Goal: Task Accomplishment & Management: Manage account settings

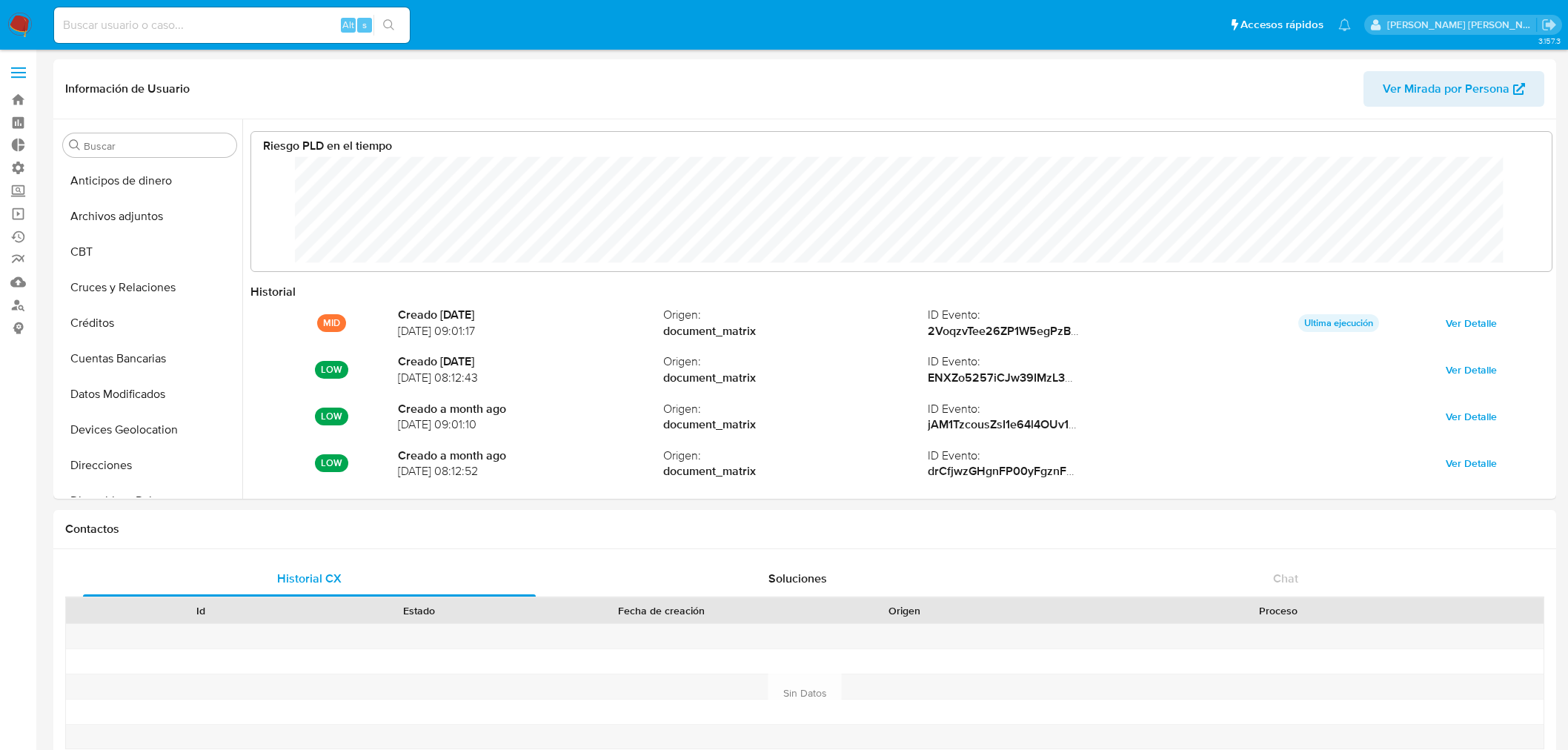
select select "10"
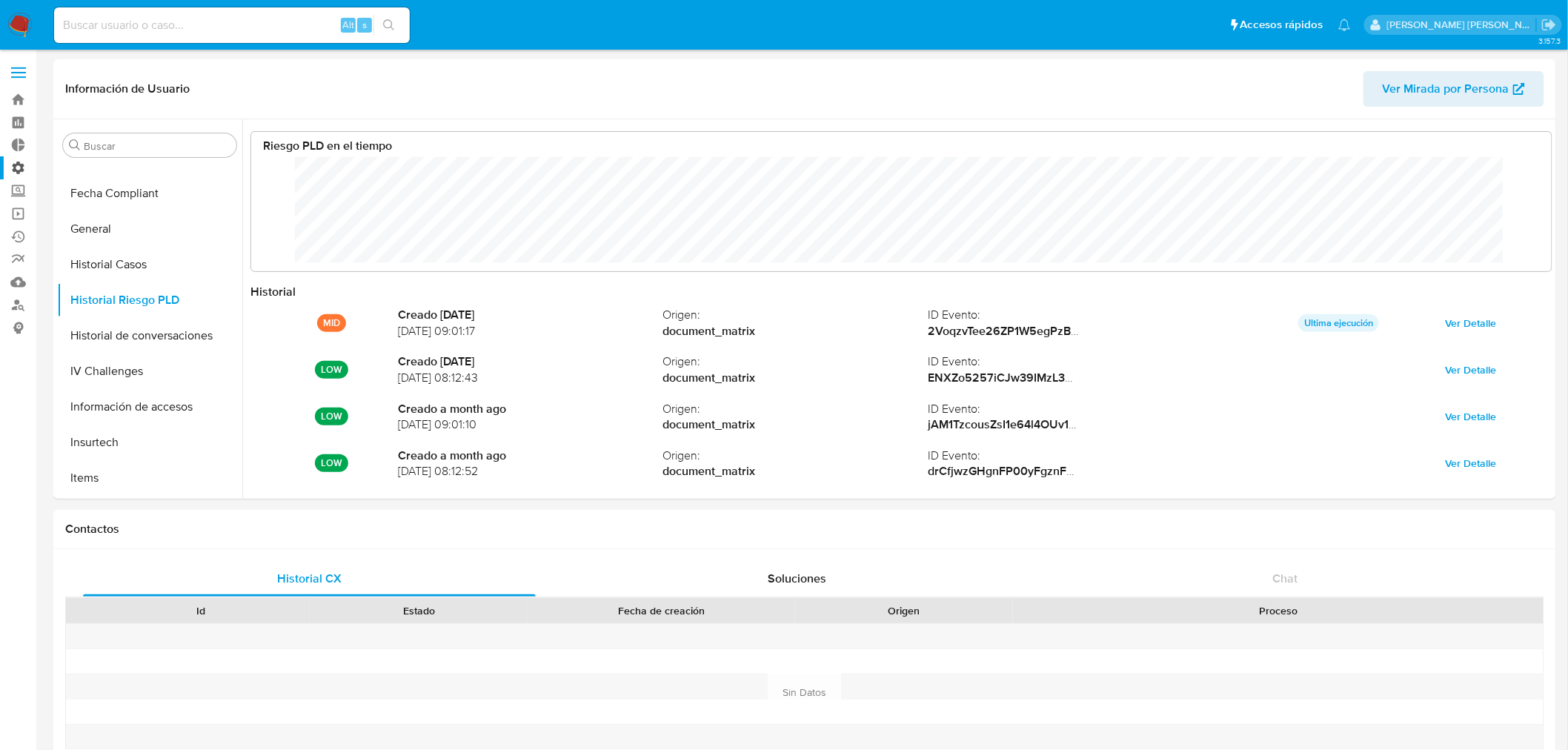
scroll to position [111, 1271]
click at [21, 167] on label "Administración" at bounding box center [88, 168] width 176 height 23
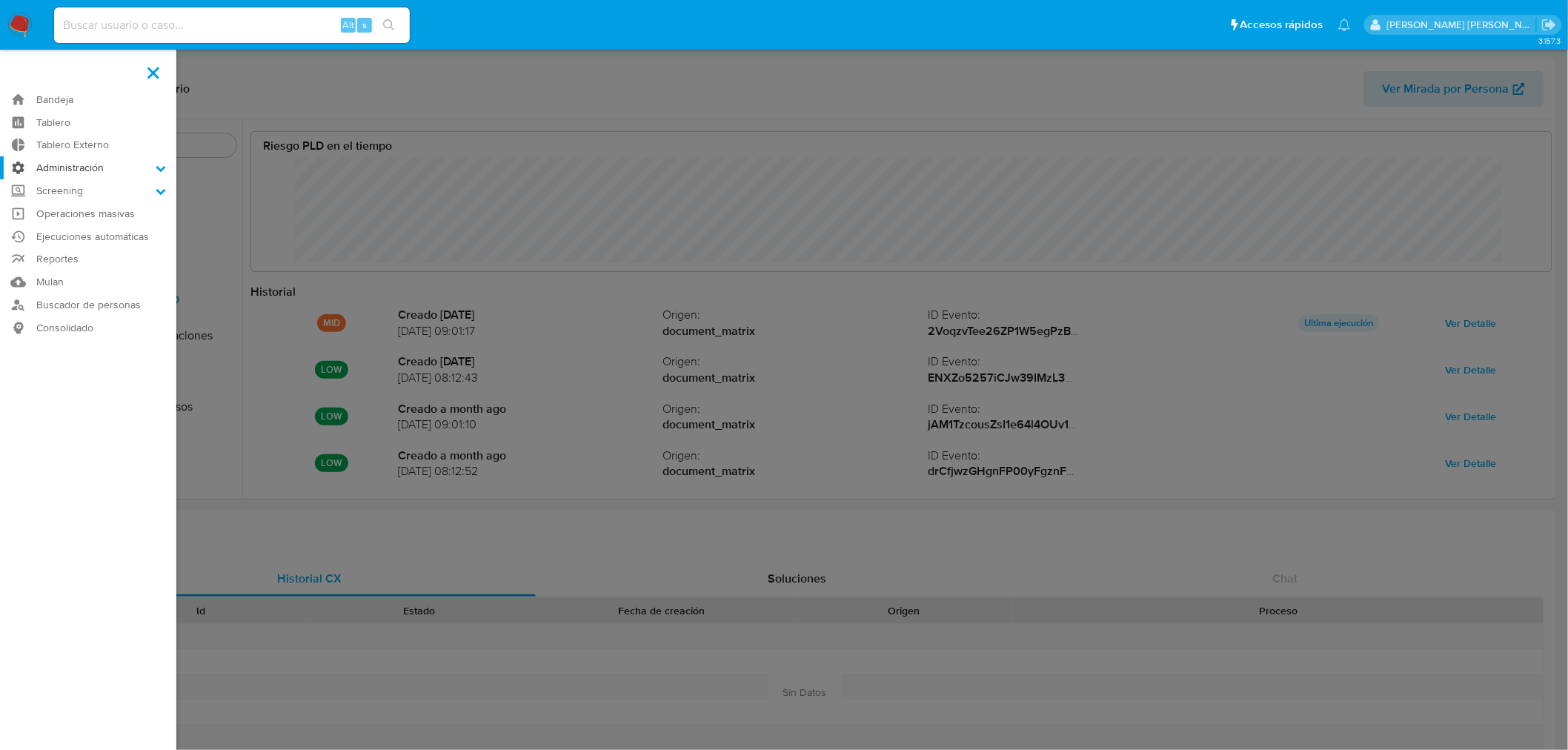
click at [0, 0] on input "Administración" at bounding box center [0, 0] width 0 height 0
click at [67, 187] on link "Reglas" at bounding box center [88, 189] width 176 height 18
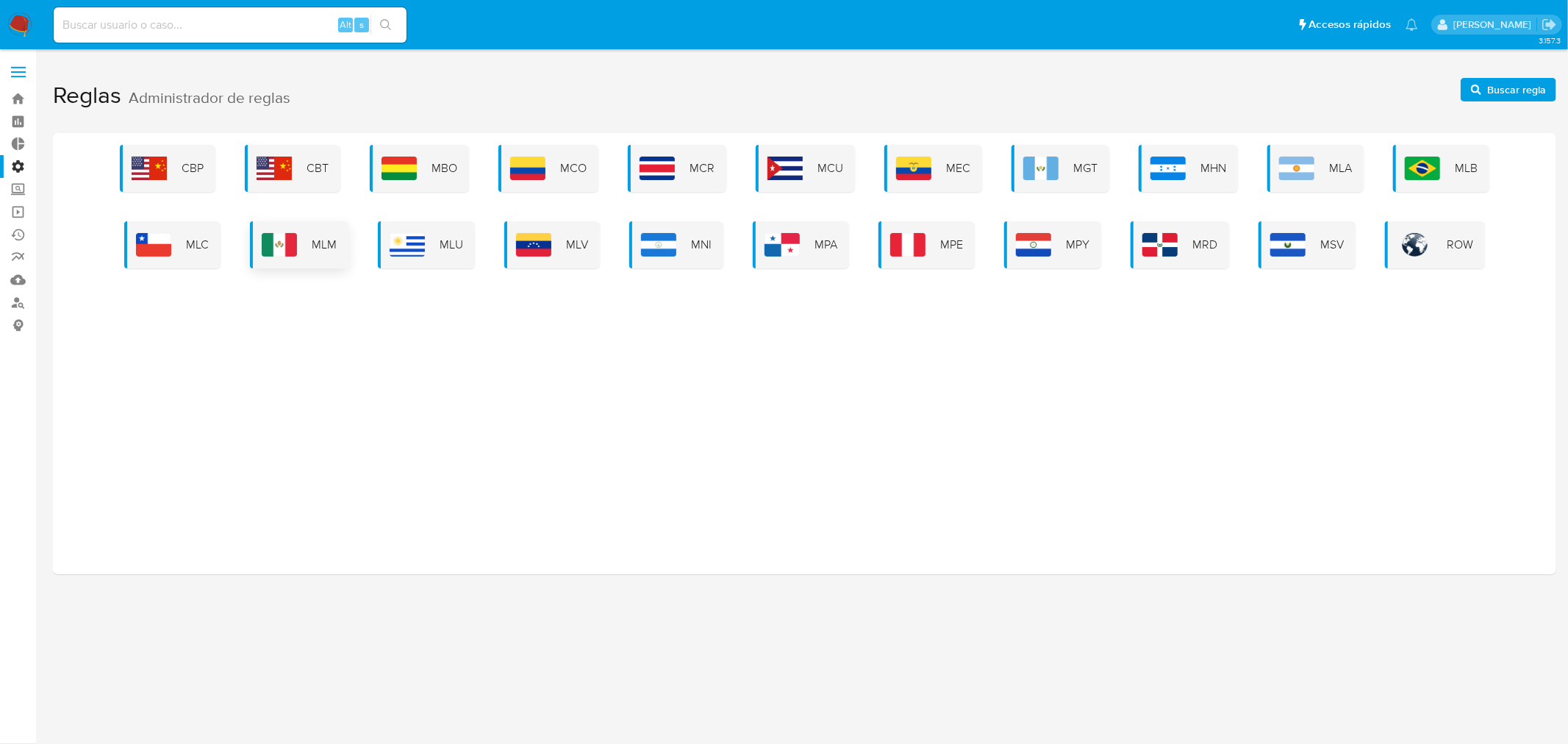
click at [294, 225] on div "MLM" at bounding box center [299, 244] width 99 height 47
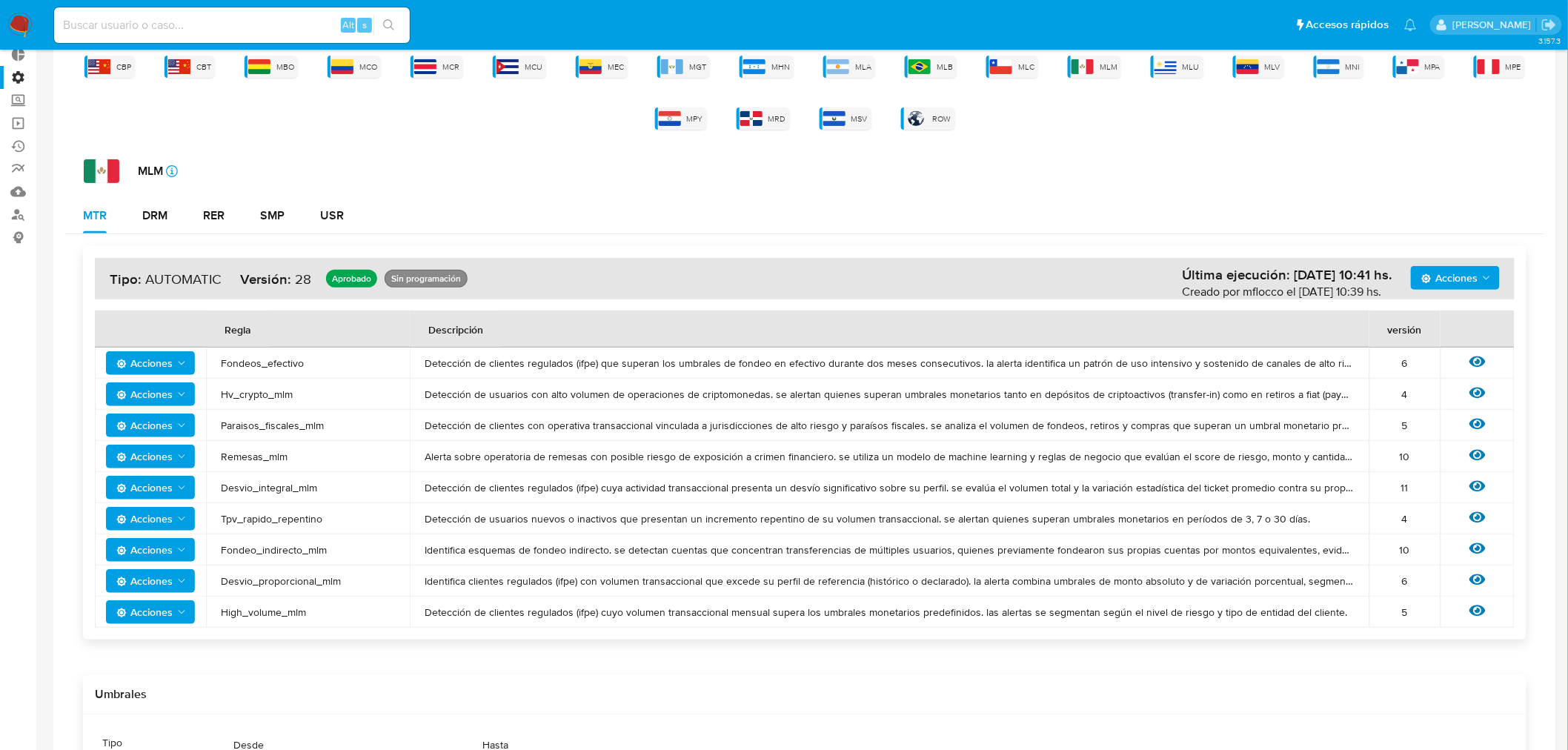
scroll to position [164, 0]
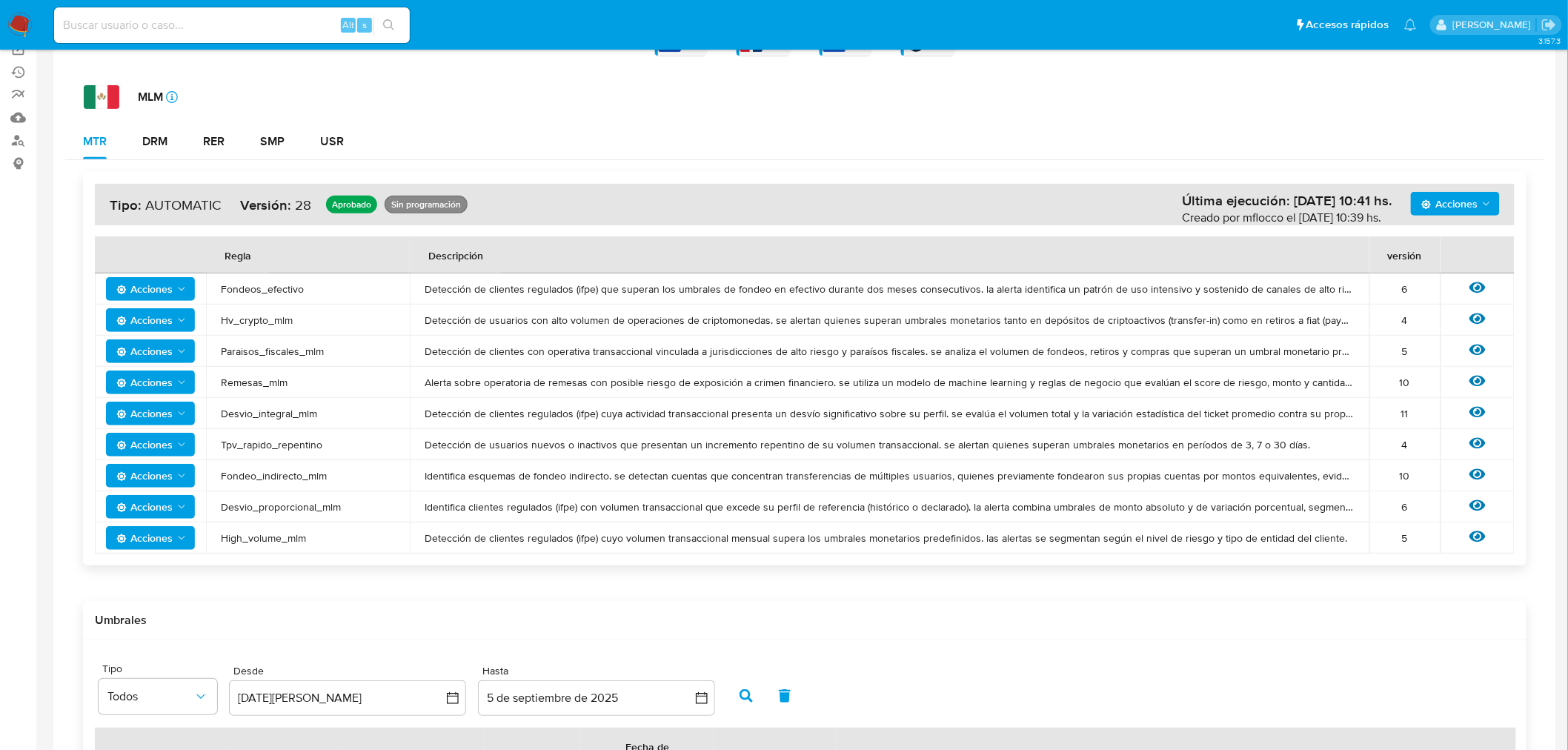
click at [1469, 541] on div "Ver regla" at bounding box center [1477, 538] width 44 height 19
click at [1482, 538] on icon at bounding box center [1477, 537] width 16 height 11
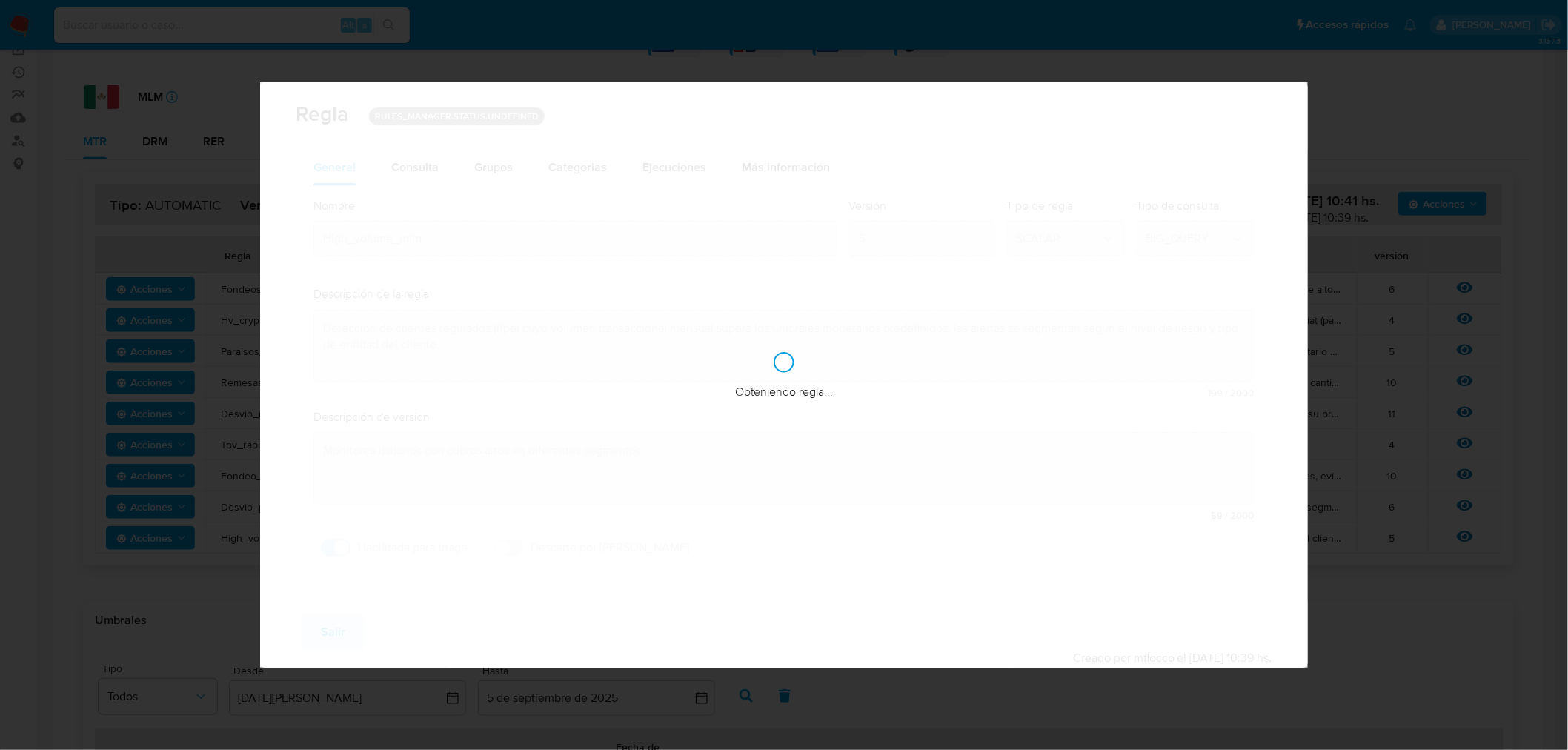
checkbox input "true"
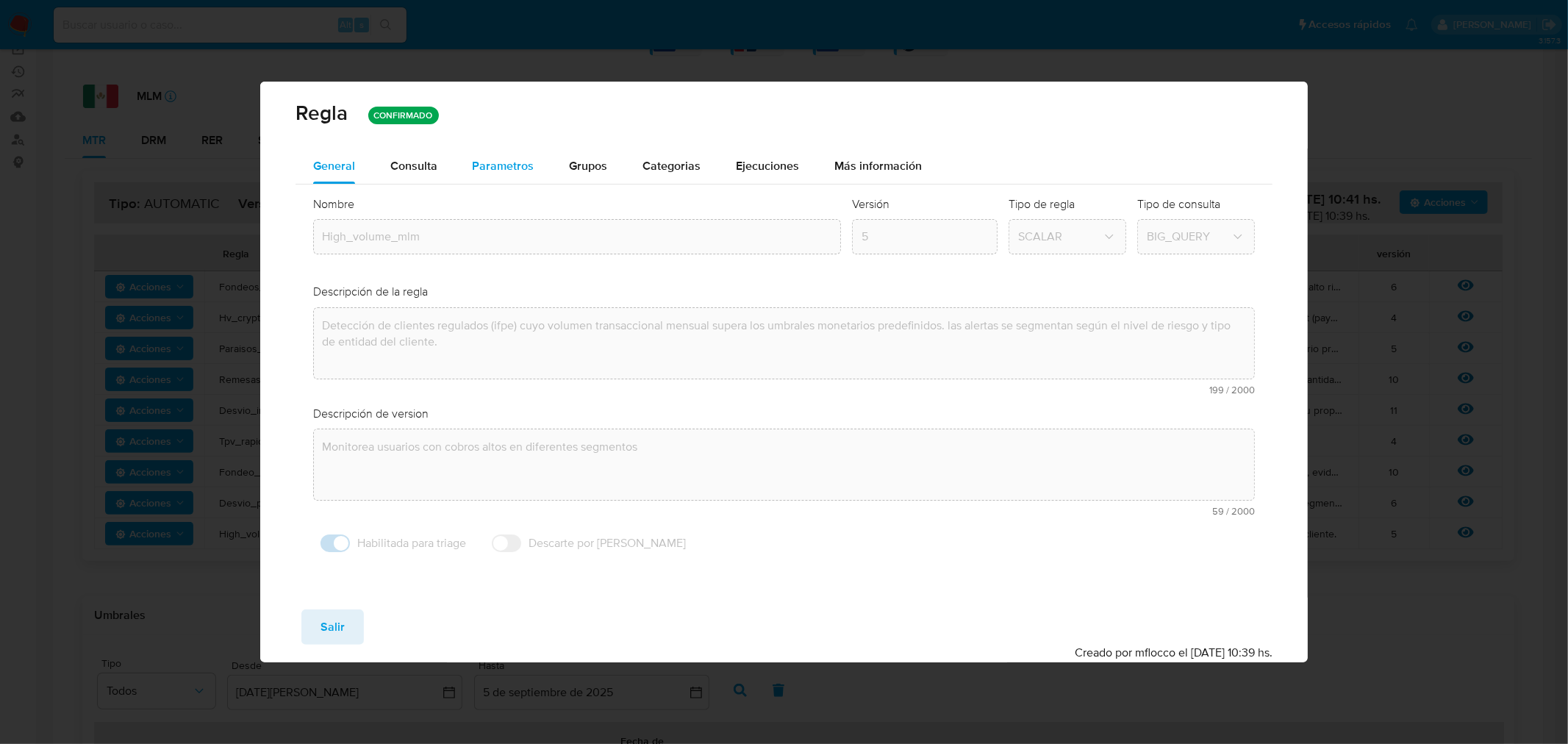
click at [499, 169] on span "Parametros" at bounding box center [504, 166] width 62 height 17
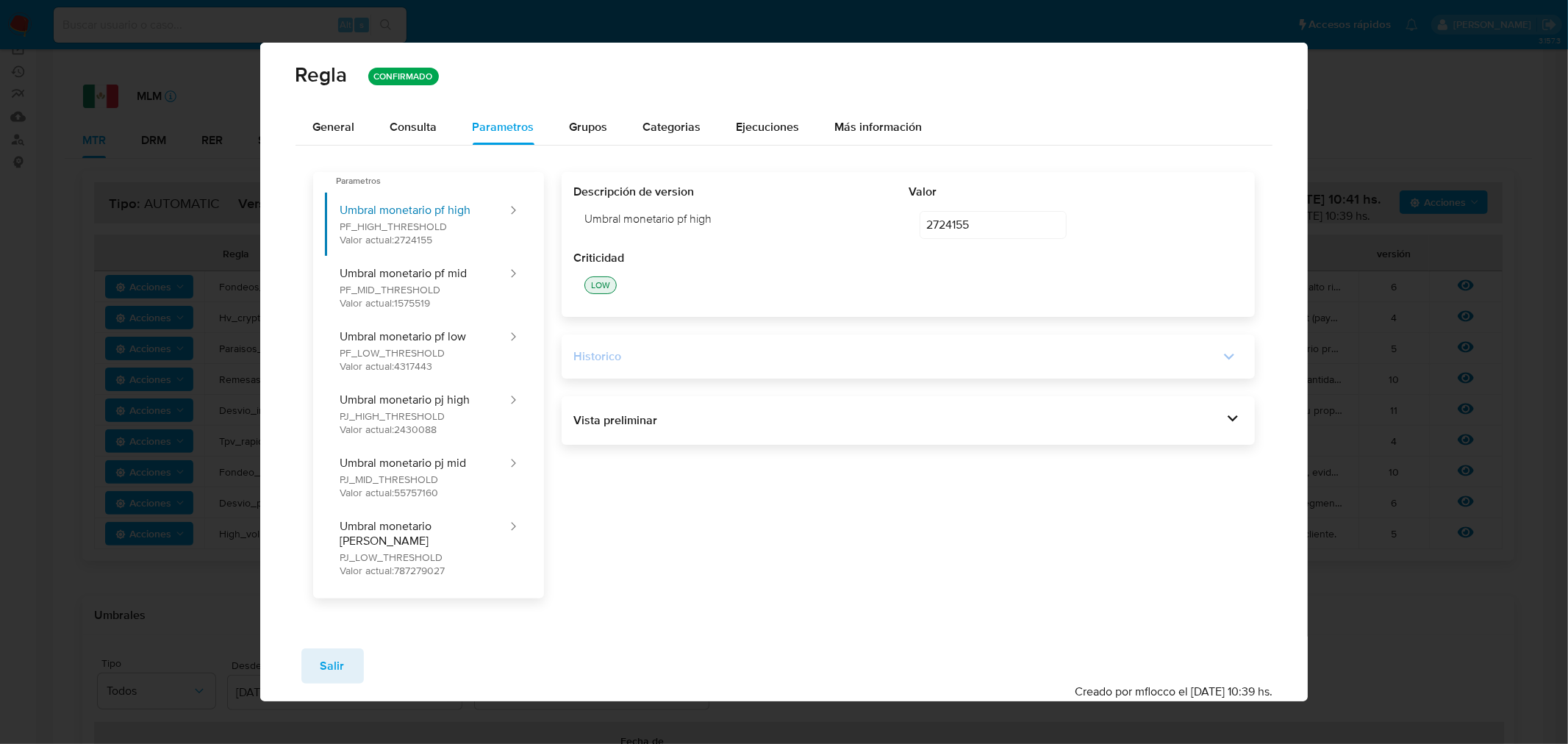
click at [1232, 360] on icon at bounding box center [1229, 356] width 10 height 6
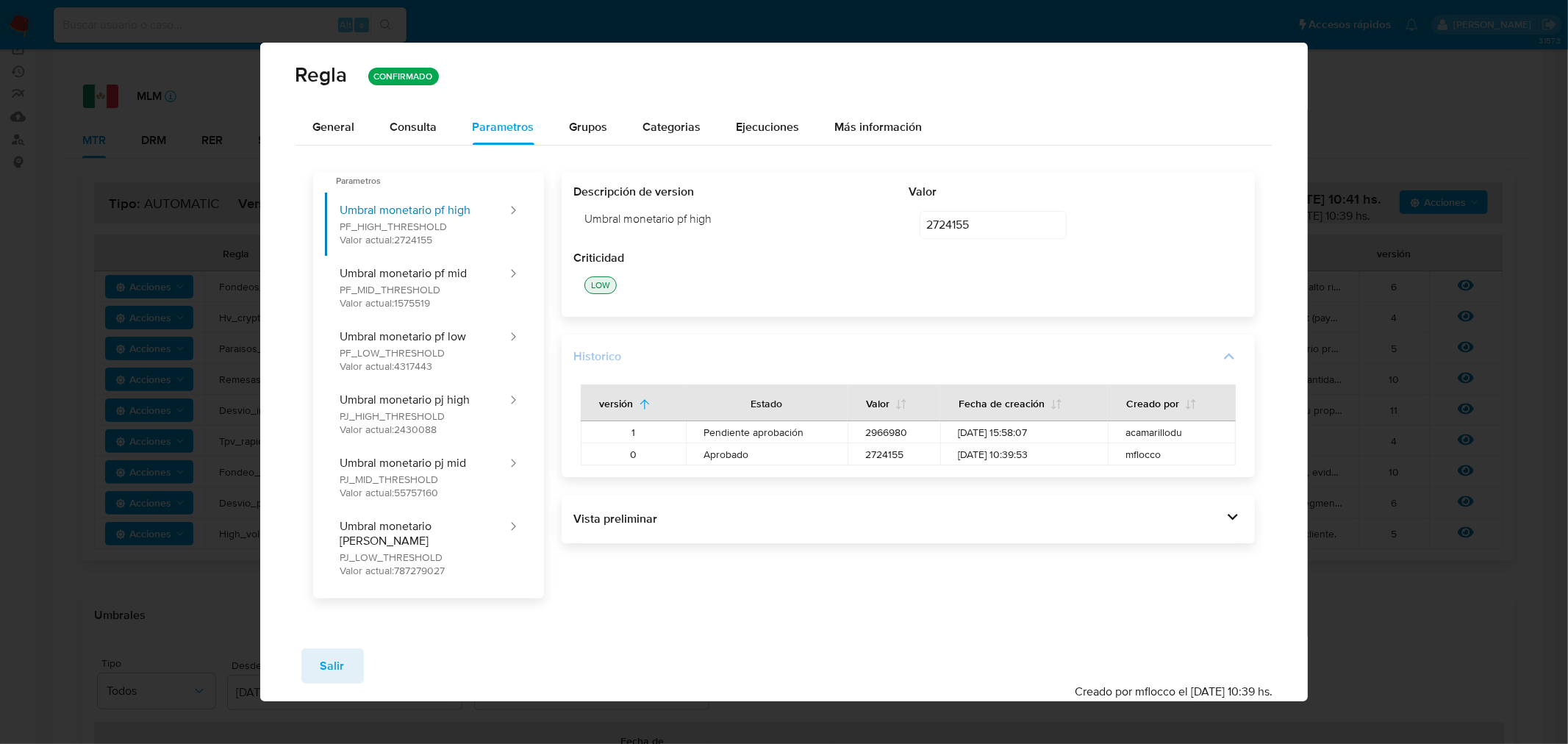
click at [1232, 360] on icon at bounding box center [1229, 356] width 10 height 6
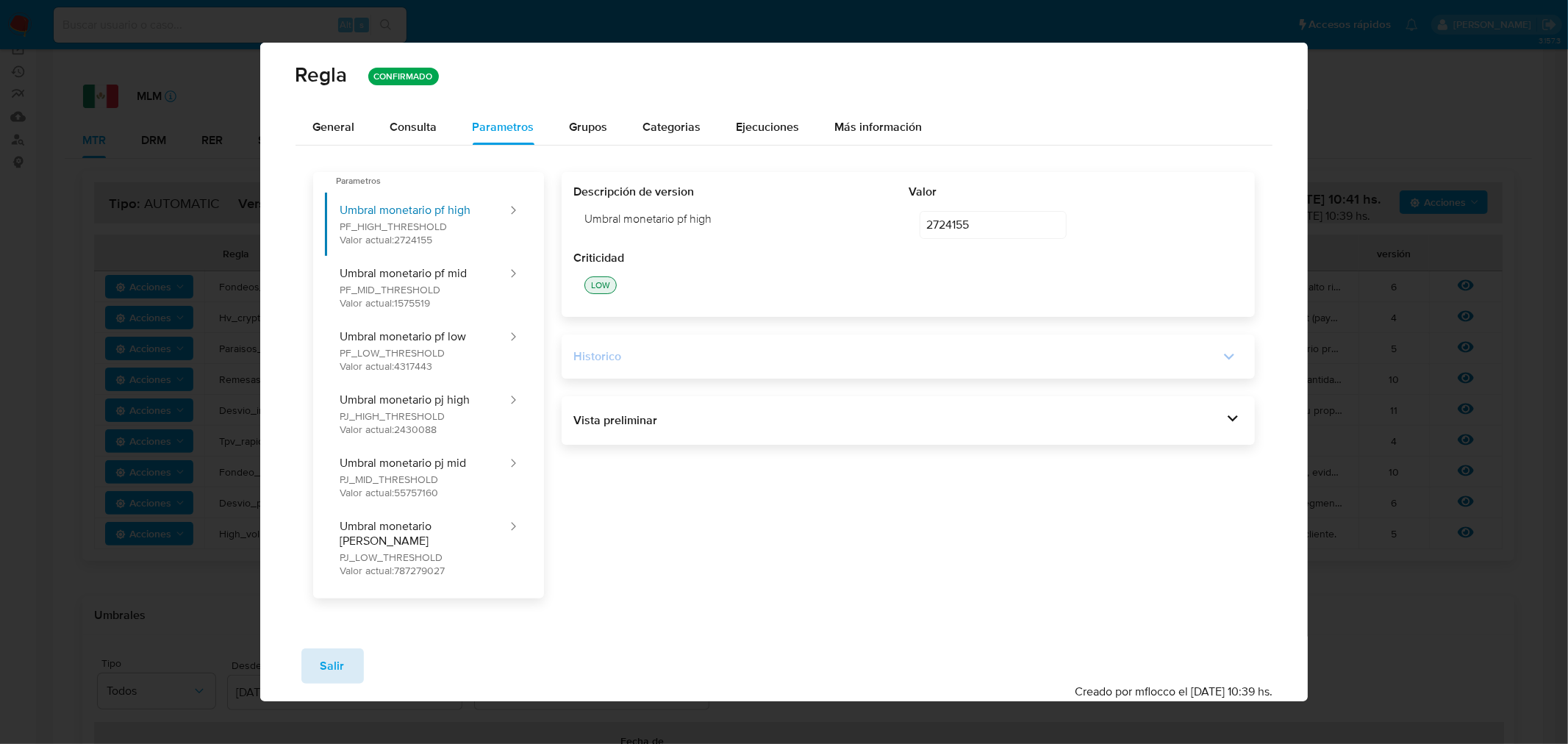
click at [333, 670] on span "Salir" at bounding box center [333, 666] width 24 height 33
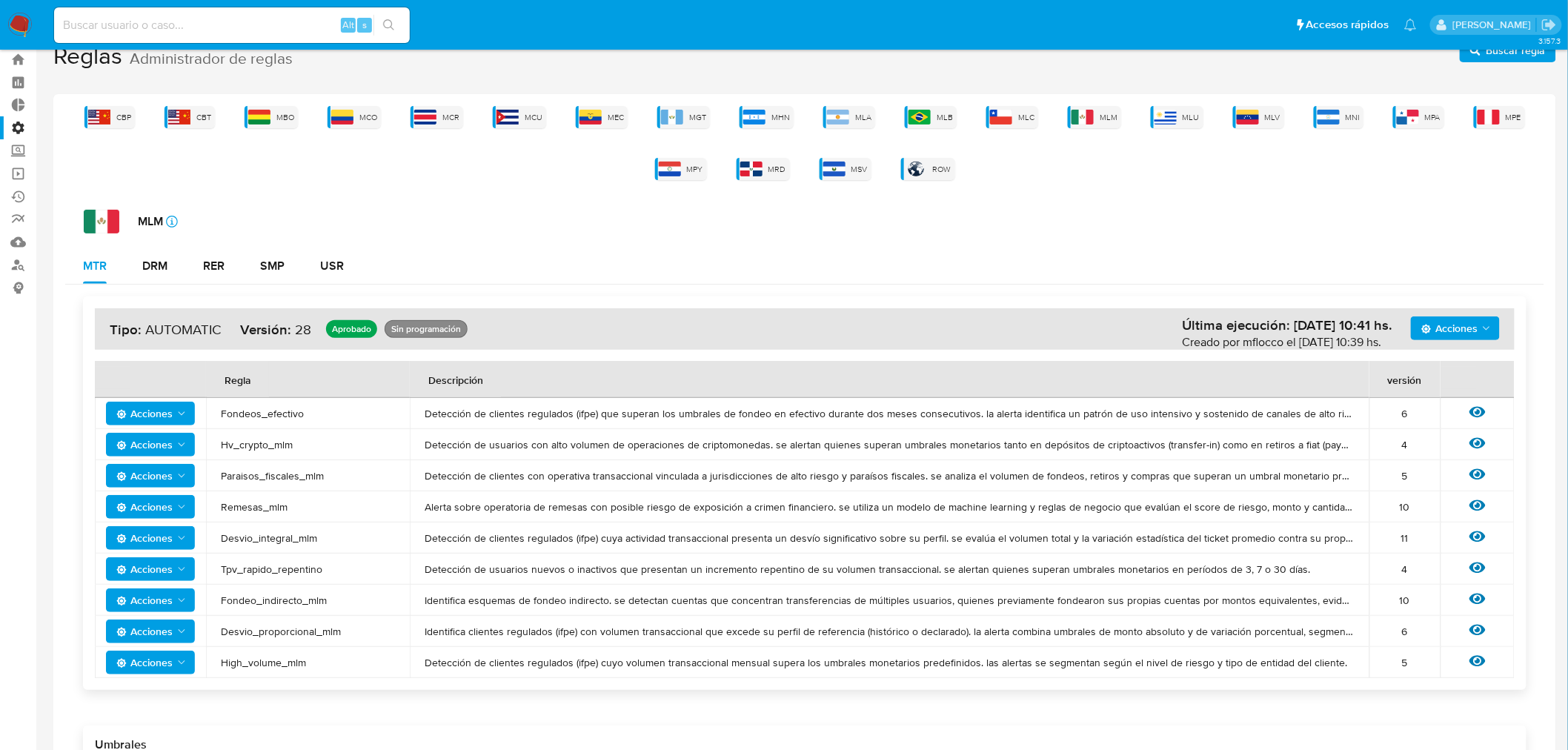
scroll to position [0, 0]
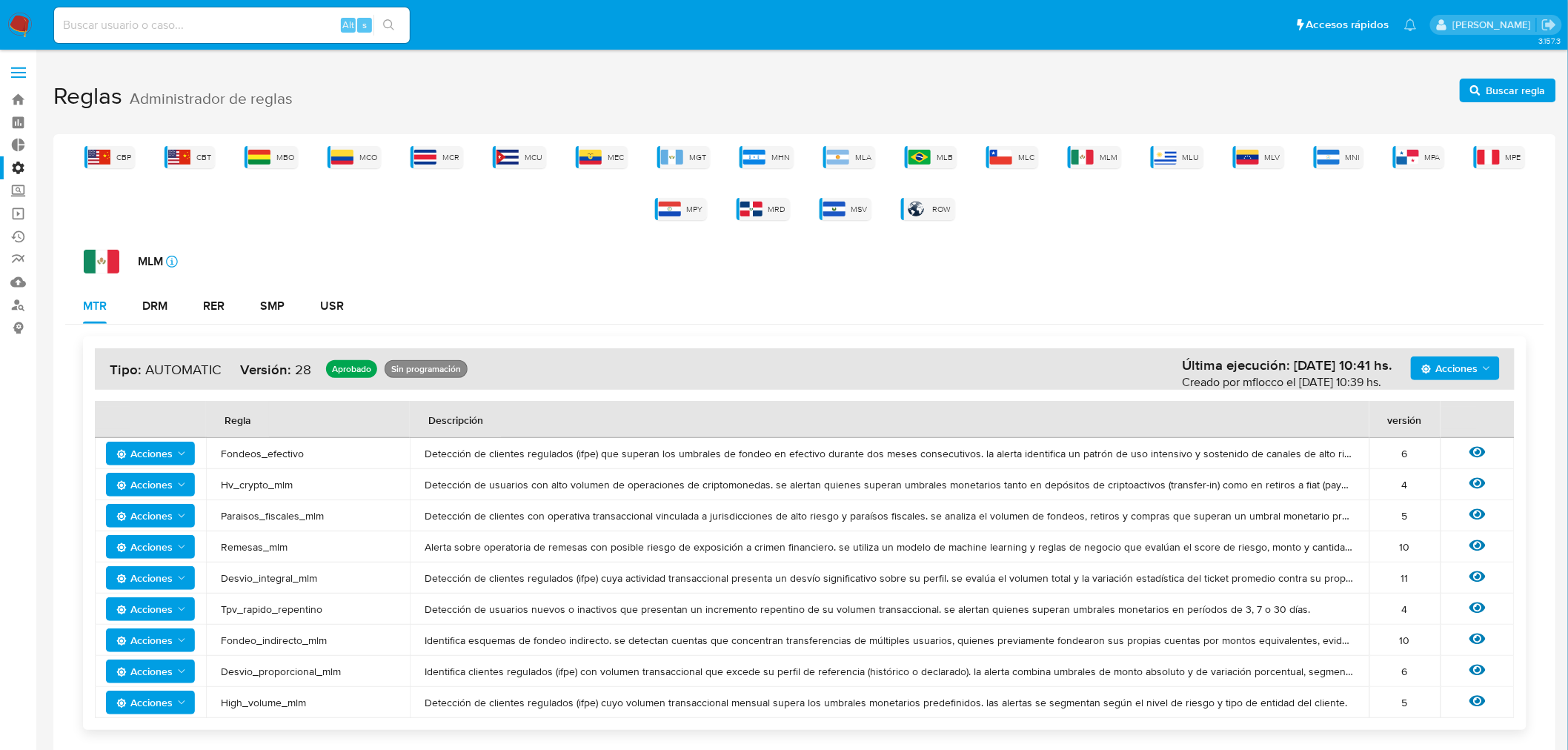
click at [18, 164] on label "Administración" at bounding box center [88, 168] width 176 height 23
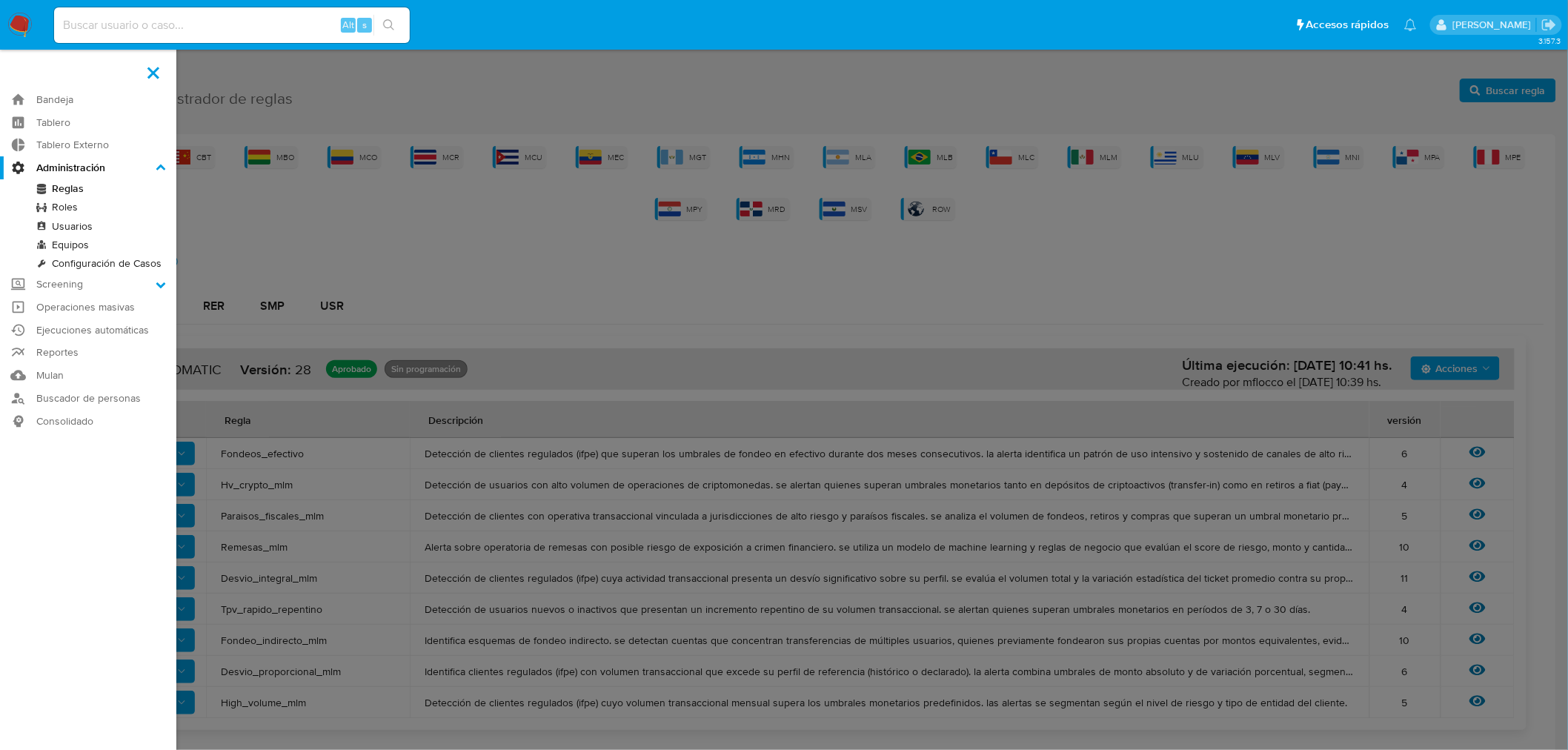
click at [0, 0] on input "Administración" at bounding box center [0, 0] width 0 height 0
click at [64, 209] on link "Roles" at bounding box center [88, 207] width 176 height 18
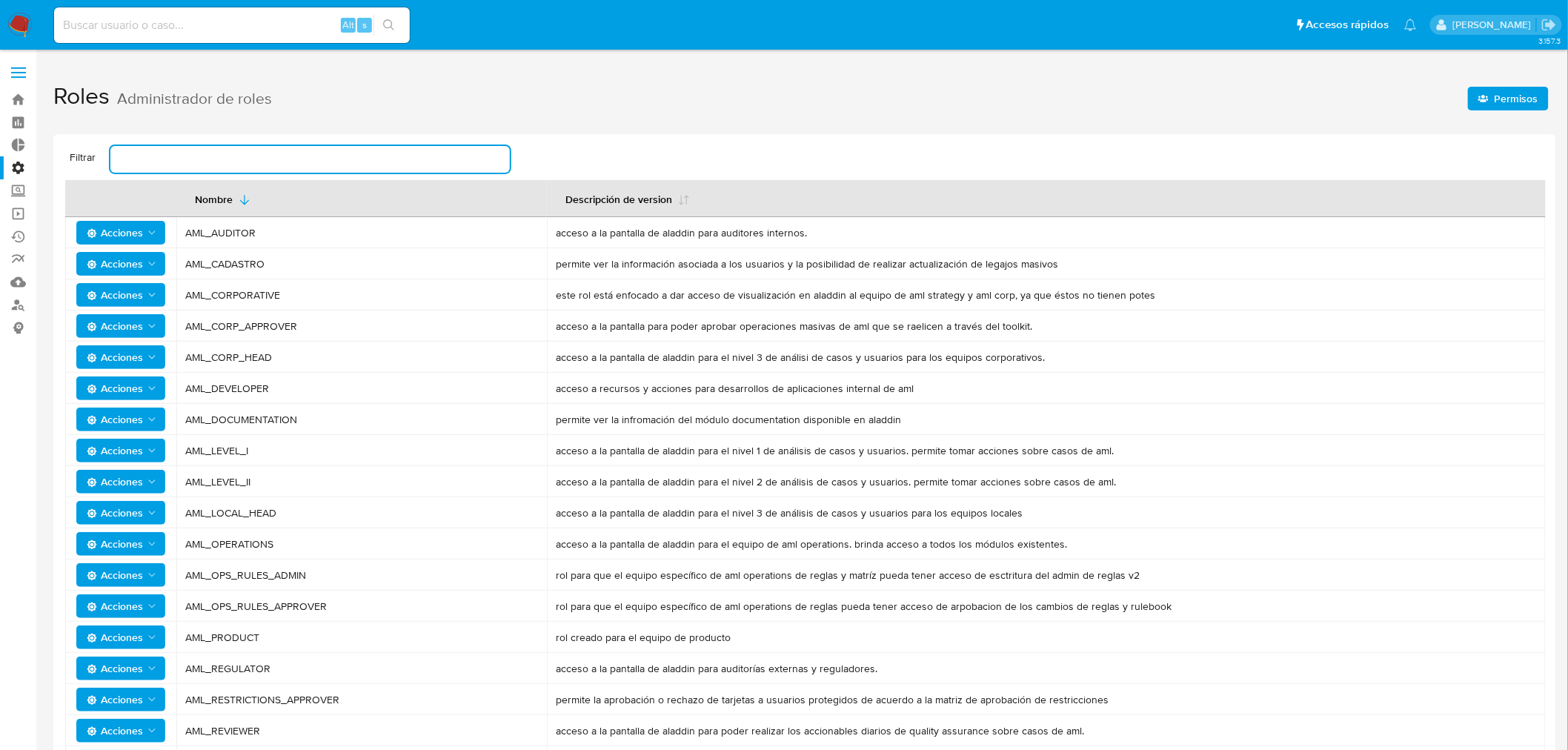
click at [216, 160] on input "text" at bounding box center [310, 160] width 399 height 19
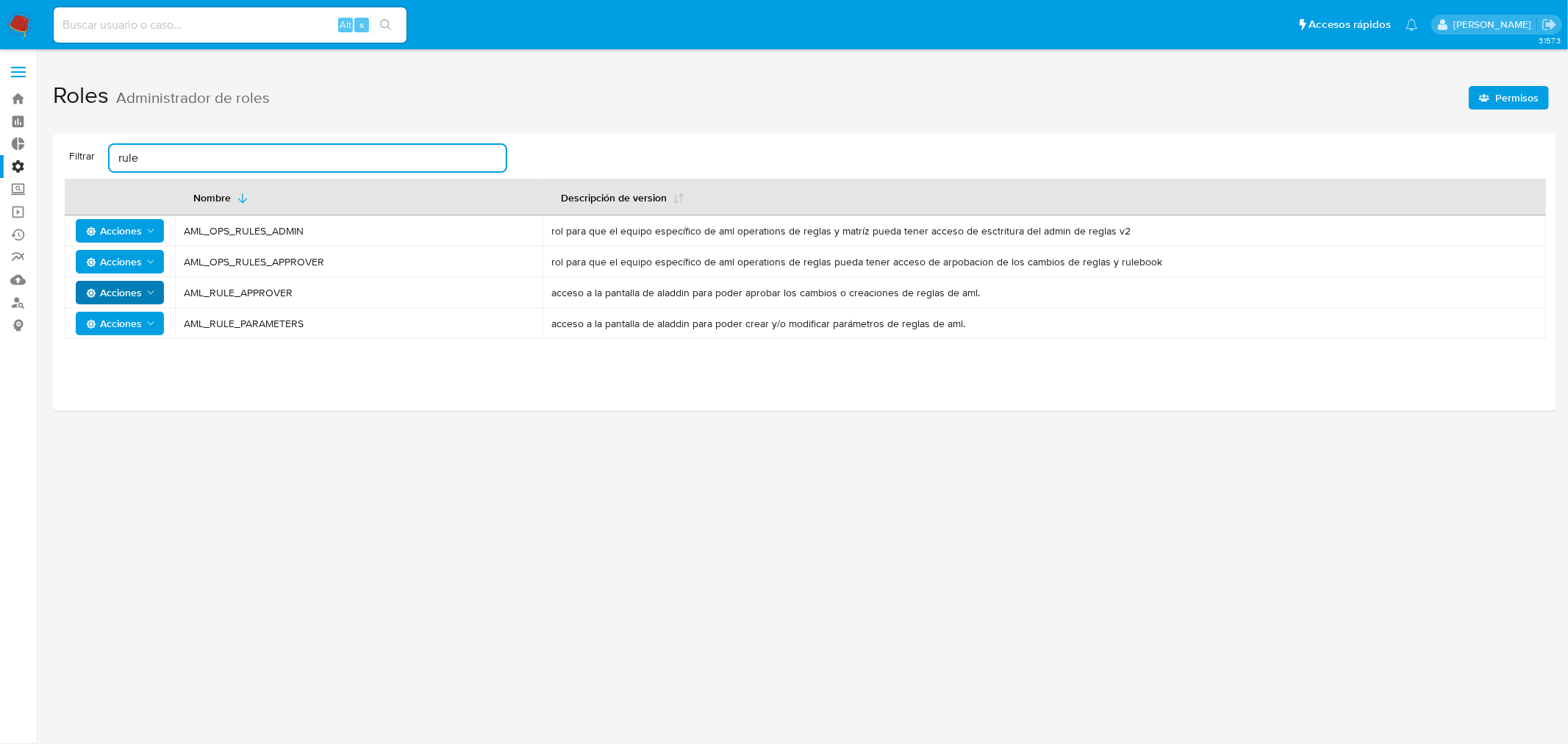
type input "rule"
click at [150, 289] on icon "Acciones" at bounding box center [150, 292] width 12 height 12
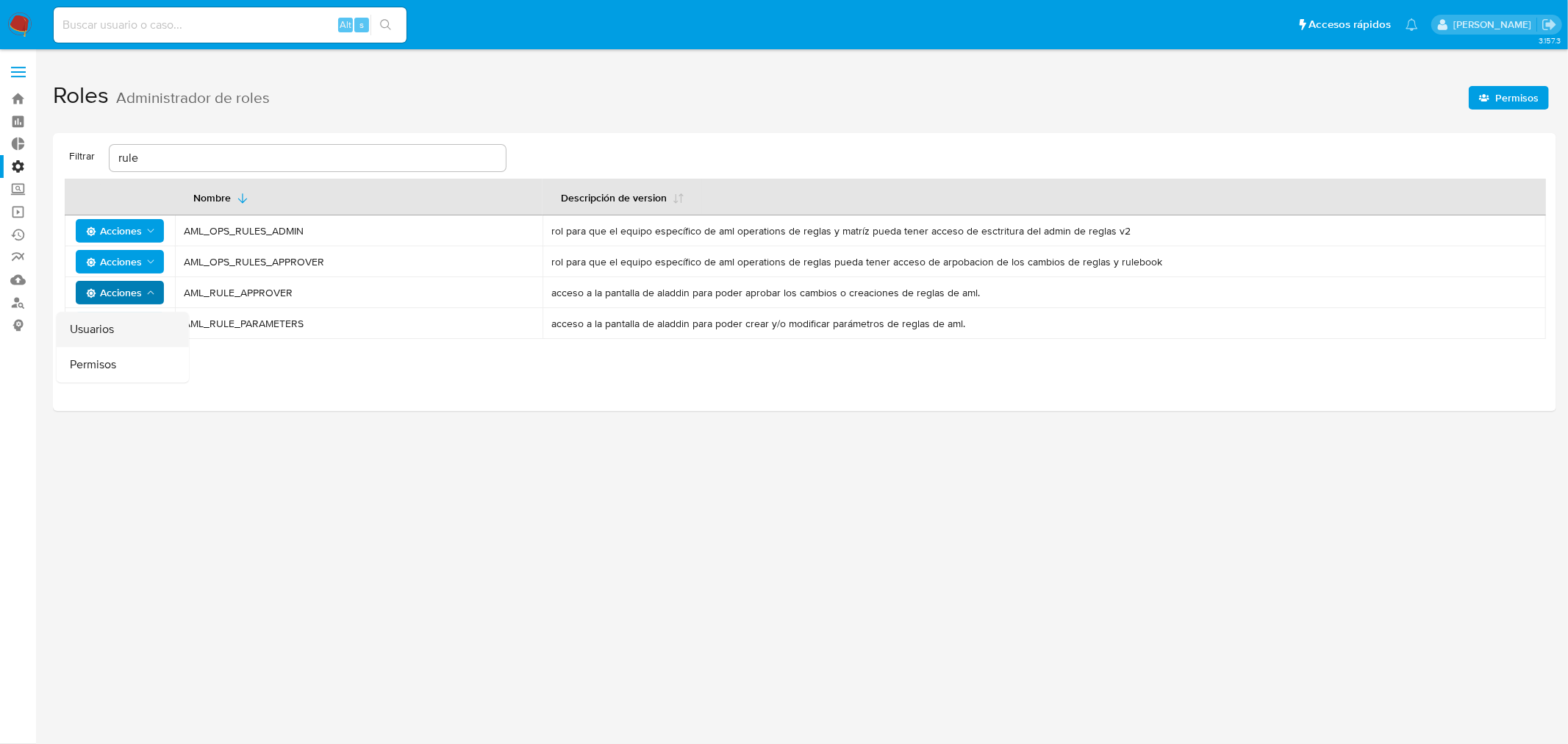
click at [111, 326] on button "Usuarios" at bounding box center [123, 329] width 132 height 35
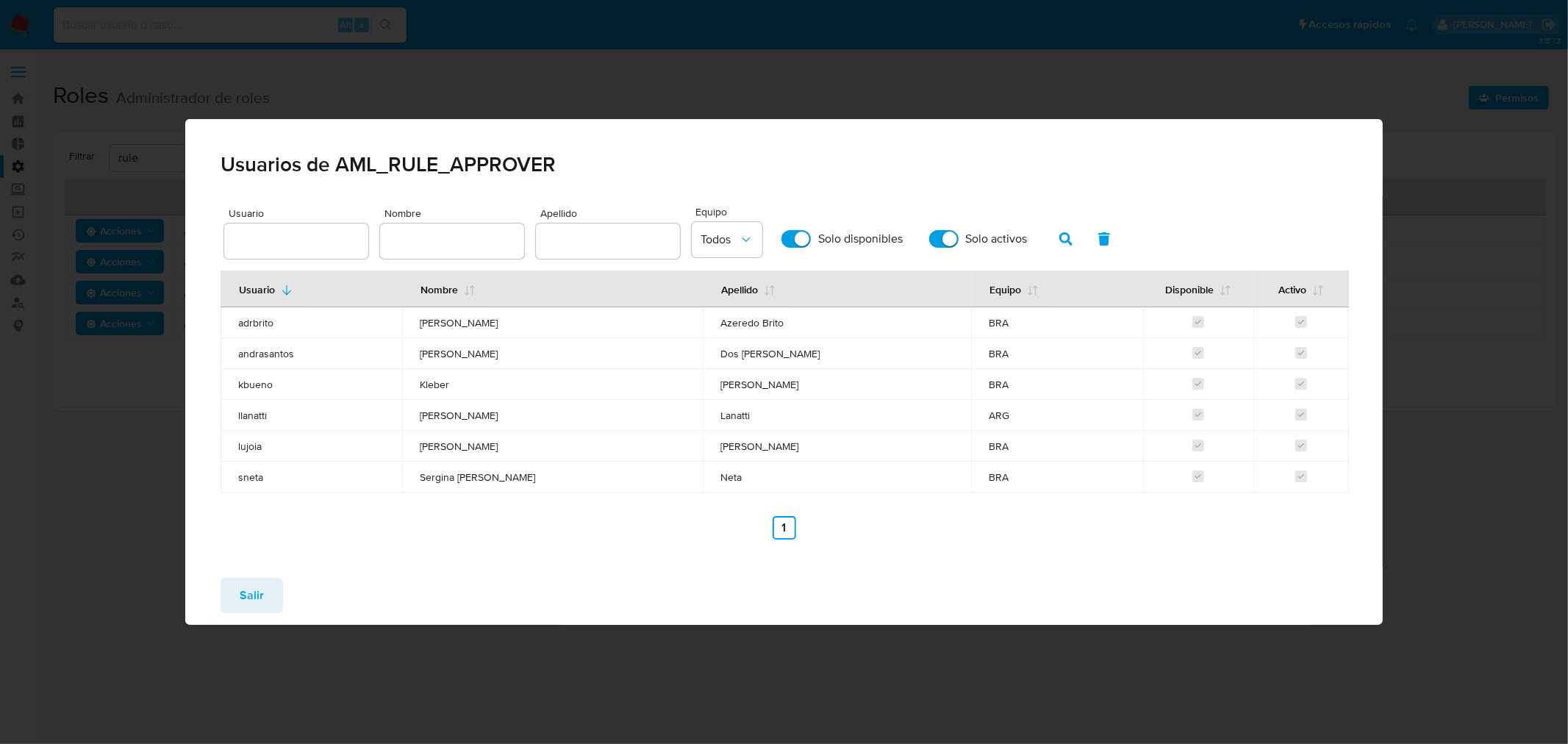
click at [936, 240] on input "Solo activos" at bounding box center [944, 239] width 29 height 18
checkbox input "true"
click at [247, 599] on span "Salir" at bounding box center [251, 595] width 24 height 33
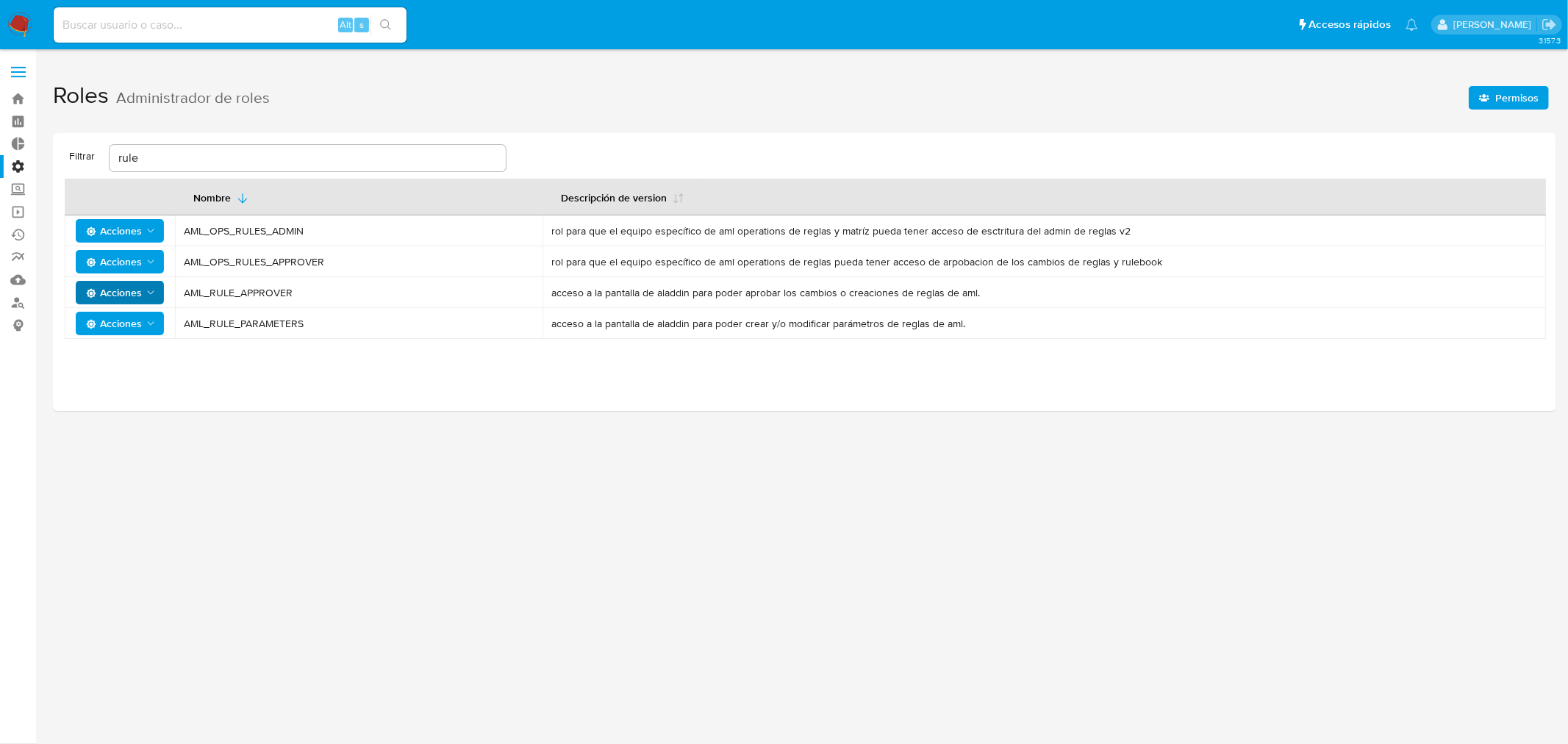
click at [263, 295] on span "AML_RULE_APPROVER" at bounding box center [359, 292] width 350 height 14
